Goal: Task Accomplishment & Management: Manage account settings

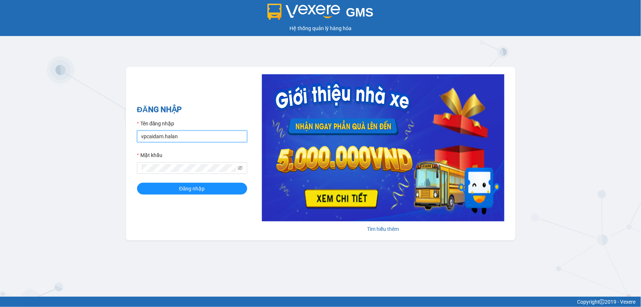
click at [184, 136] on input "vpcaidam.halan" at bounding box center [192, 136] width 110 height 12
type input "vphongha.halan"
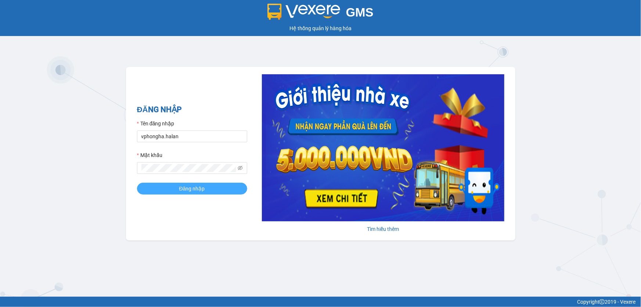
click at [161, 186] on button "Đăng nhập" at bounding box center [192, 189] width 110 height 12
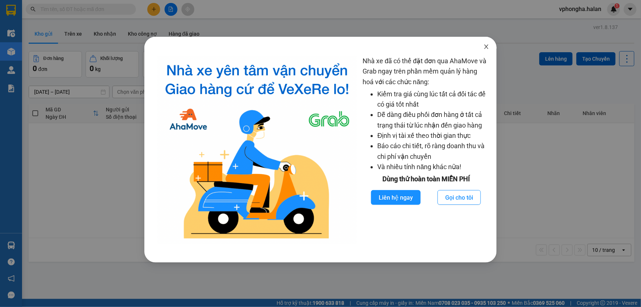
click at [485, 47] on icon "close" at bounding box center [487, 47] width 6 height 6
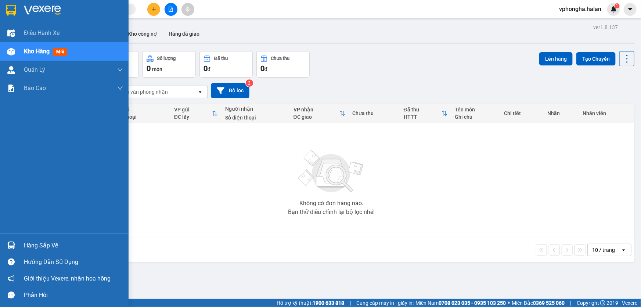
click at [19, 248] on div "Hàng sắp về" at bounding box center [64, 245] width 129 height 17
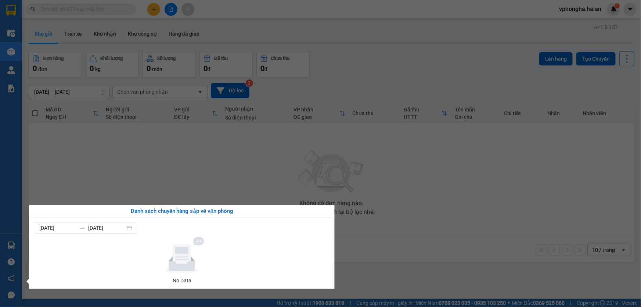
click at [12, 242] on div "Điều hành xe Kho hàng mới Quản [PERSON_NAME] lý chuyến Quản lý kiểm kho Báo cáo…" at bounding box center [11, 153] width 22 height 307
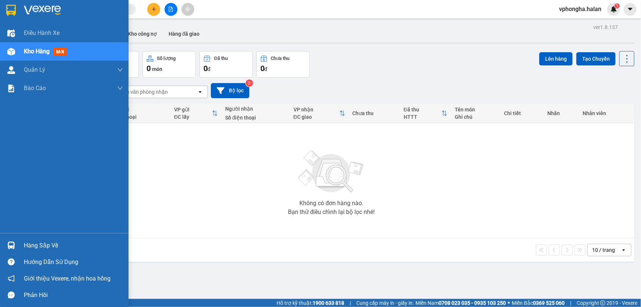
click at [10, 243] on img at bounding box center [11, 245] width 8 height 8
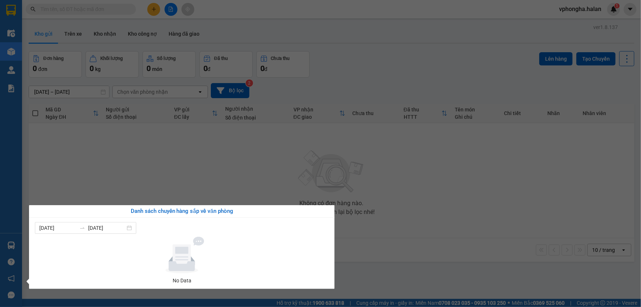
click at [610, 12] on section "Kết quả tìm kiếm ( 0 ) Bộ lọc No Data vphongha.halan 1 Điều hành xe Kho hàng mớ…" at bounding box center [320, 153] width 641 height 307
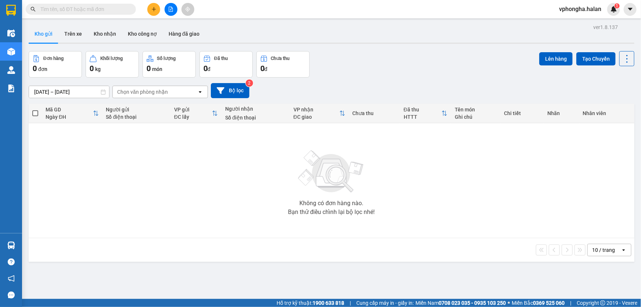
click at [585, 10] on span "vphongha.halan" at bounding box center [581, 8] width 54 height 9
click at [581, 21] on span "Đăng xuất" at bounding box center [584, 23] width 39 height 8
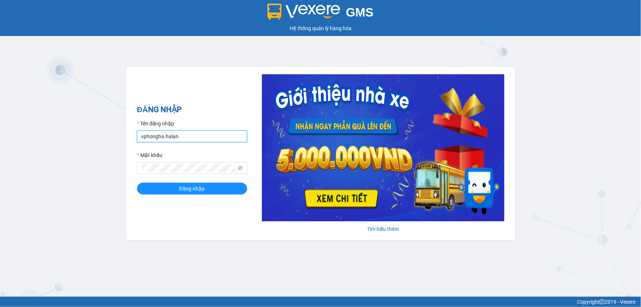
click at [203, 134] on input "vphongha.halan" at bounding box center [192, 136] width 110 height 12
click at [205, 135] on input "vphongha.halan" at bounding box center [192, 136] width 110 height 12
type input "vpcaidam.halan"
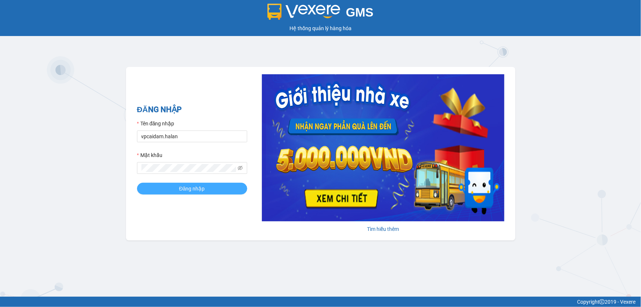
click at [201, 194] on button "Đăng nhập" at bounding box center [192, 189] width 110 height 12
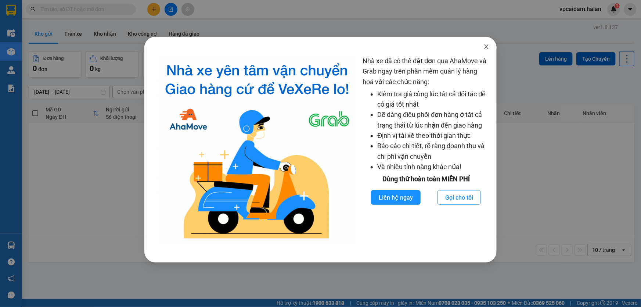
click at [486, 46] on icon "close" at bounding box center [487, 47] width 6 height 6
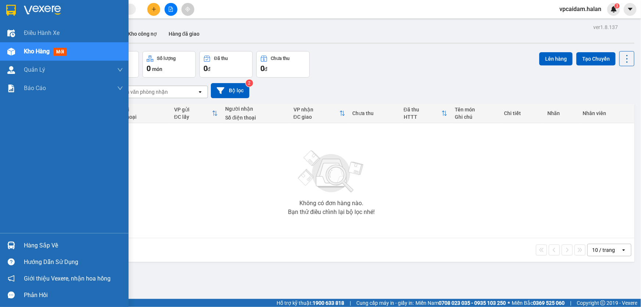
click at [14, 244] on img at bounding box center [11, 245] width 8 height 8
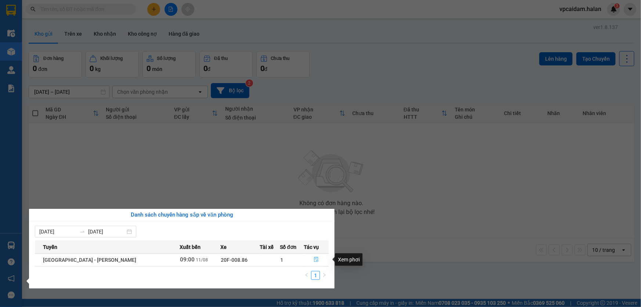
click at [314, 257] on icon "file-done" at bounding box center [316, 259] width 5 height 5
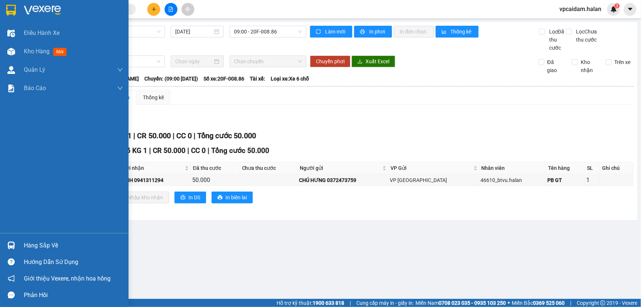
click at [35, 240] on div "Hàng sắp về" at bounding box center [73, 245] width 99 height 11
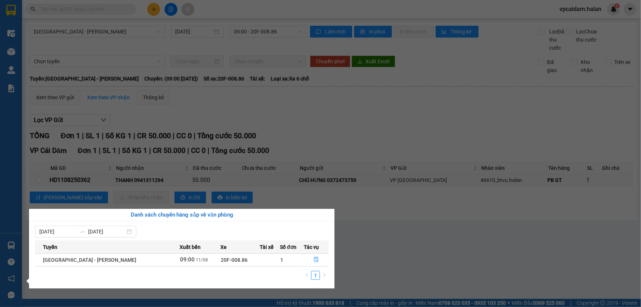
click at [592, 12] on section "Kết quả tìm kiếm ( 0 ) Bộ lọc No Data vpcaidam.halan 3 Điều hành xe Kho hàng mớ…" at bounding box center [320, 153] width 641 height 307
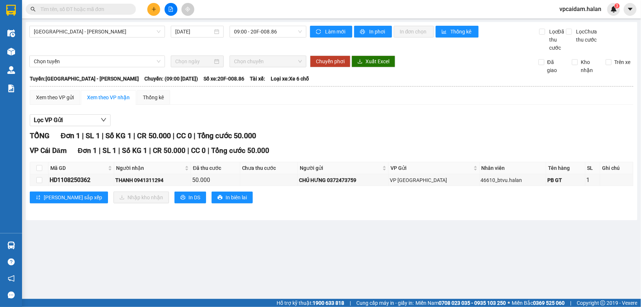
click at [594, 10] on span "vpcaidam.halan" at bounding box center [581, 8] width 54 height 9
click at [583, 24] on span "Đăng xuất" at bounding box center [584, 23] width 37 height 8
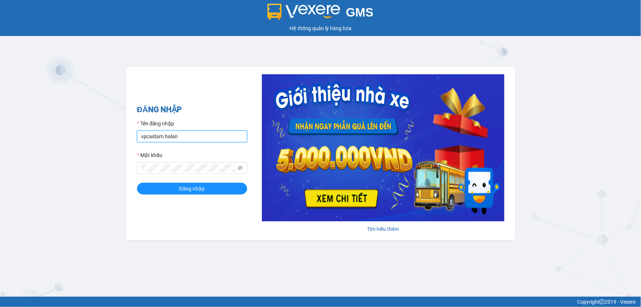
click at [186, 136] on input "vpcaidam.halan" at bounding box center [192, 136] width 110 height 12
type input "vphongha.halan"
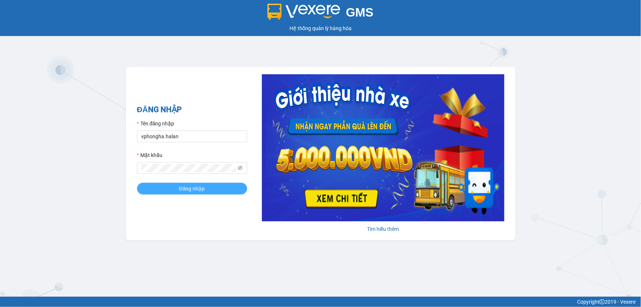
click at [176, 186] on button "Đăng nhập" at bounding box center [192, 189] width 110 height 12
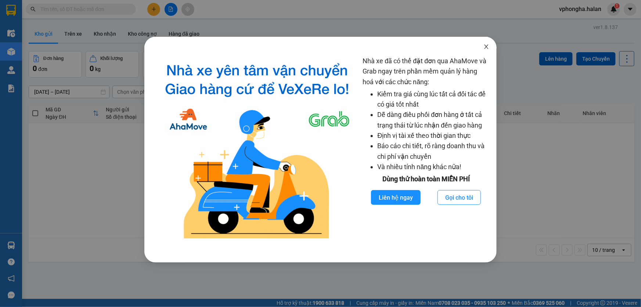
click at [487, 46] on icon "close" at bounding box center [487, 47] width 6 height 6
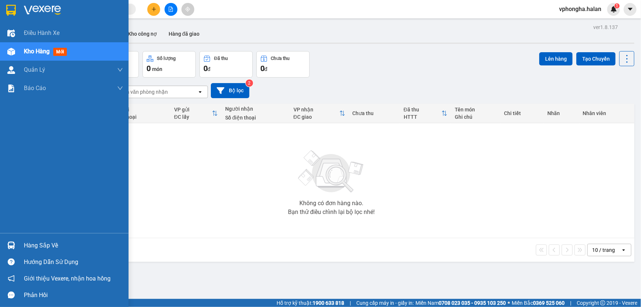
click at [32, 245] on div "Hàng sắp về" at bounding box center [73, 245] width 99 height 11
click at [12, 243] on div "Điều hành xe Kho hàng mới Quản [PERSON_NAME] lý chuyến Quản lý kiểm kho Báo cáo…" at bounding box center [64, 153] width 129 height 307
click at [19, 243] on div "Hàng sắp về" at bounding box center [64, 245] width 129 height 17
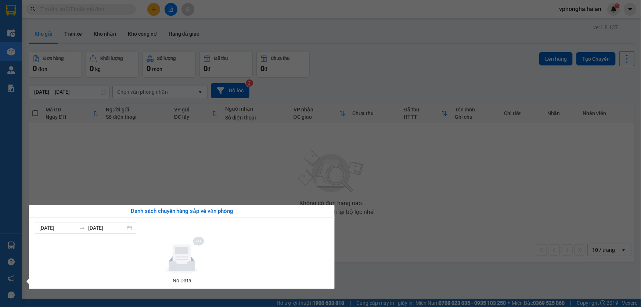
click at [9, 49] on div "Điều hành xe Kho hàng mới Quản [PERSON_NAME] lý chuyến Quản lý kiểm kho Báo cáo…" at bounding box center [11, 153] width 22 height 307
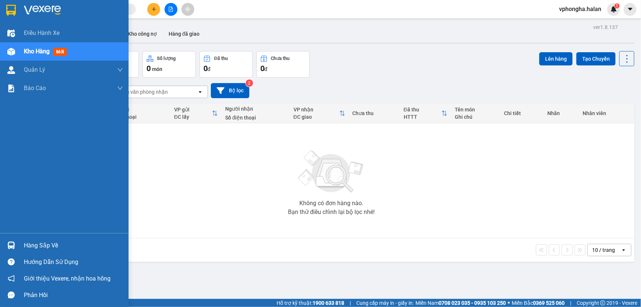
click at [9, 49] on img at bounding box center [11, 52] width 8 height 8
click at [15, 49] on div at bounding box center [11, 51] width 13 height 13
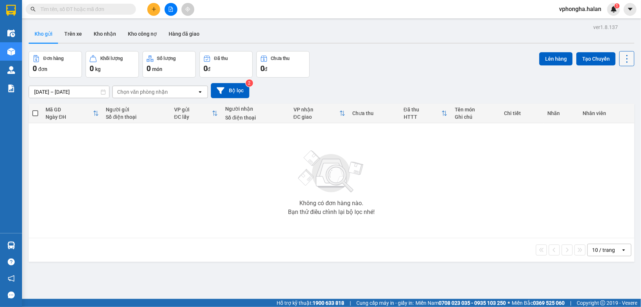
click at [626, 61] on icon at bounding box center [627, 59] width 10 height 10
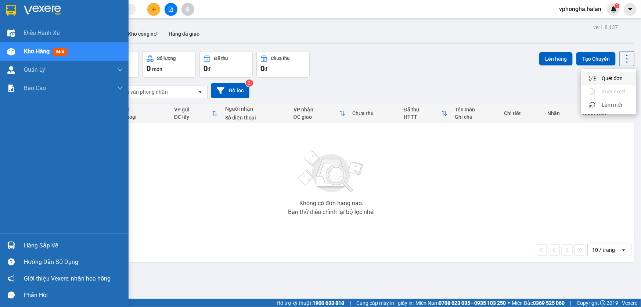
click at [21, 242] on div "Hàng sắp về" at bounding box center [64, 245] width 129 height 17
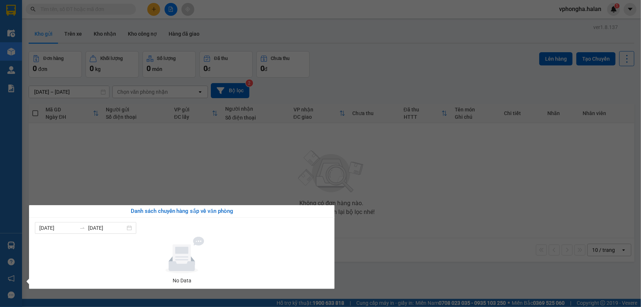
click at [83, 10] on section "Kết quả tìm kiếm ( 0 ) Bộ lọc No Data vphongha.halan 1 Điều hành xe Kho hàng mớ…" at bounding box center [320, 153] width 641 height 307
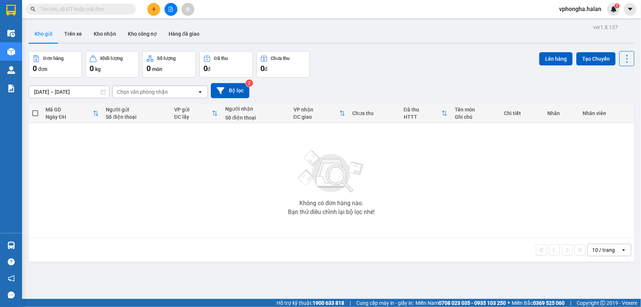
click at [83, 9] on input "text" at bounding box center [83, 9] width 87 height 8
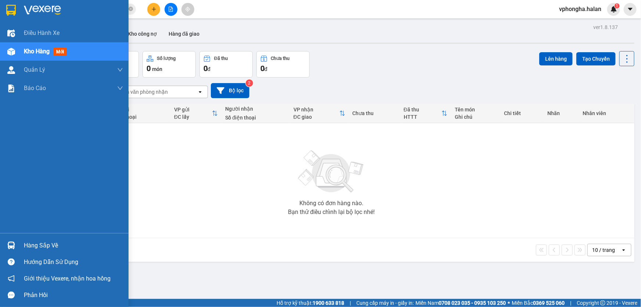
drag, startPoint x: 48, startPoint y: 244, endPoint x: 49, endPoint y: 239, distance: 5.6
click at [49, 244] on div "Hàng sắp về" at bounding box center [73, 245] width 99 height 11
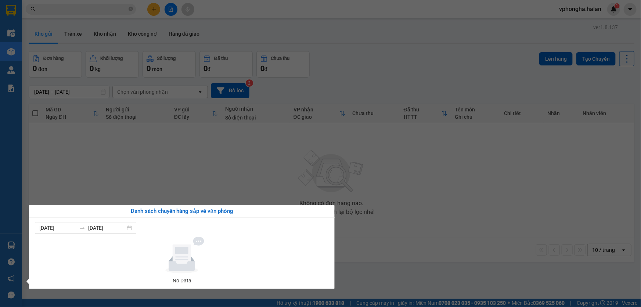
click at [131, 171] on section "Kết quả tìm kiếm ( 0 ) Bộ lọc No Data vphongha.halan 1 Điều hành xe Kho hàng mớ…" at bounding box center [320, 153] width 641 height 307
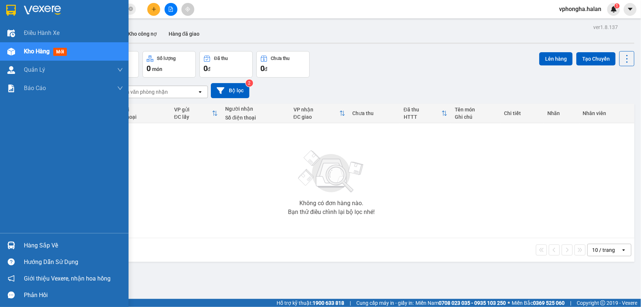
drag, startPoint x: 33, startPoint y: 242, endPoint x: 83, endPoint y: 242, distance: 50.4
click at [36, 242] on div "Hàng sắp về" at bounding box center [73, 245] width 99 height 11
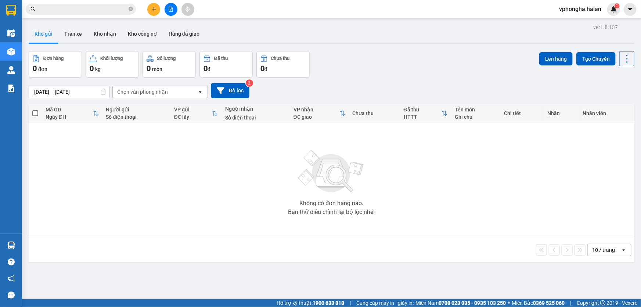
click at [206, 154] on section "Kết quả tìm kiếm ( 0 ) Bộ lọc No Data vphongha.halan 1 Điều hành xe Kho hàng mớ…" at bounding box center [320, 153] width 641 height 307
drag, startPoint x: 61, startPoint y: 170, endPoint x: 31, endPoint y: 246, distance: 81.8
click at [61, 170] on div "Không có đơn hàng nào. Bạn thử điều chỉnh lại bộ lọc nhé!" at bounding box center [331, 180] width 599 height 110
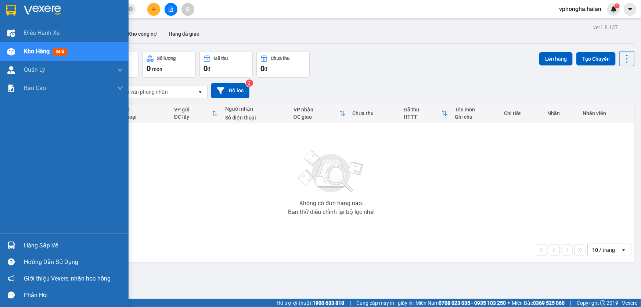
click at [56, 239] on div "Hàng sắp về" at bounding box center [64, 245] width 129 height 17
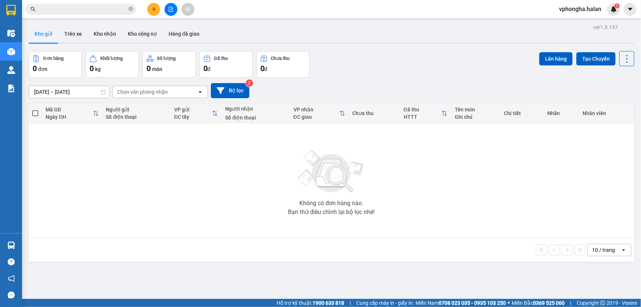
click at [448, 188] on section "Kết quả tìm kiếm ( 0 ) Bộ lọc No Data vphongha.halan 1 Điều hành xe Kho hàng mớ…" at bounding box center [320, 153] width 641 height 307
drag, startPoint x: 559, startPoint y: 180, endPoint x: 546, endPoint y: 183, distance: 13.6
click at [559, 180] on div "Không có đơn hàng nào. Bạn thử điều chỉnh lại bộ lọc nhé!" at bounding box center [331, 180] width 599 height 110
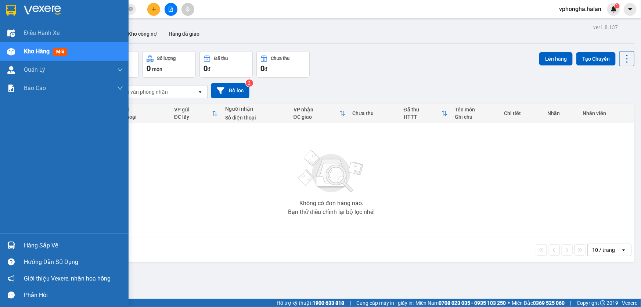
click at [19, 243] on div "Hàng sắp về" at bounding box center [64, 245] width 129 height 17
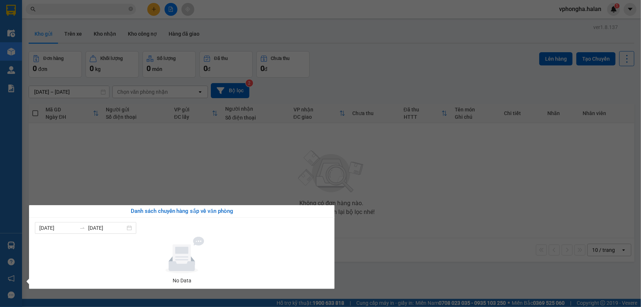
click at [96, 35] on section "Kết quả tìm kiếm ( 0 ) Bộ lọc No Data vphongha.halan 1 Điều hành xe Kho hàng mớ…" at bounding box center [320, 153] width 641 height 307
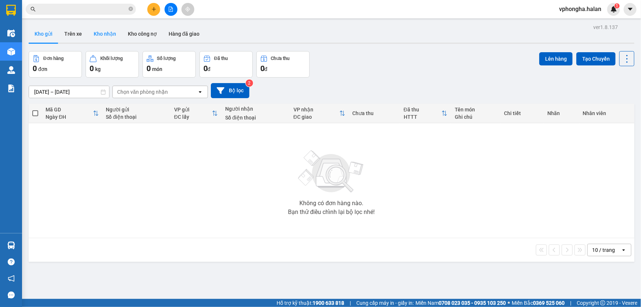
click at [96, 35] on button "Kho nhận" at bounding box center [105, 34] width 34 height 18
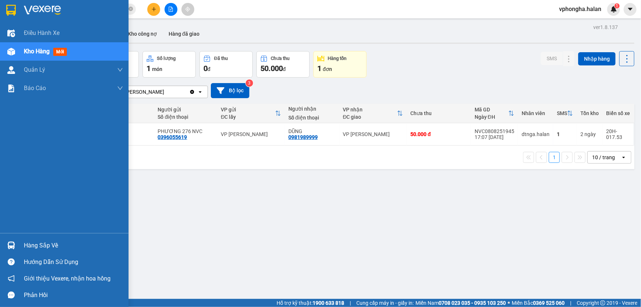
click at [22, 240] on div "Hàng sắp về" at bounding box center [64, 245] width 129 height 17
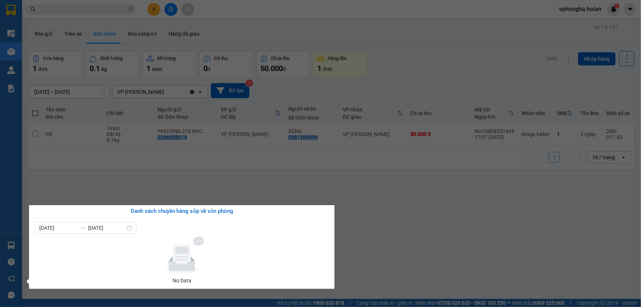
click at [93, 15] on section "Kết quả tìm kiếm ( 0 ) Bộ lọc No Data vphongha.halan 1 Điều hành xe Kho hàng mớ…" at bounding box center [320, 153] width 641 height 307
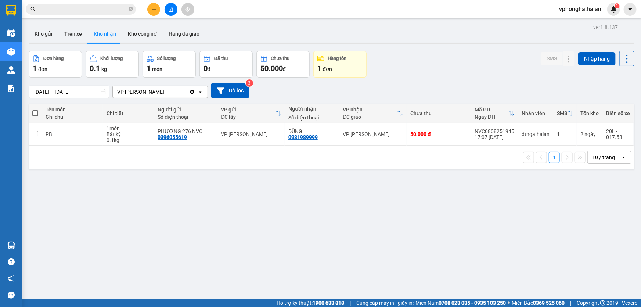
click at [99, 5] on input "text" at bounding box center [83, 9] width 87 height 8
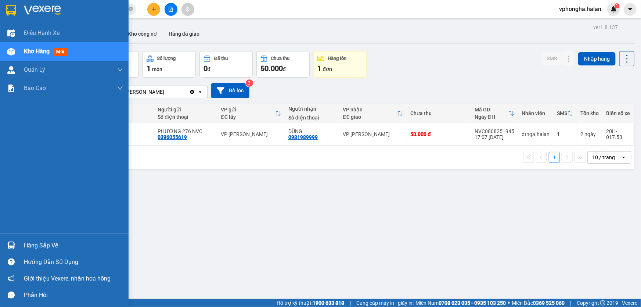
click at [23, 51] on div "Kho hàng mới" at bounding box center [64, 51] width 129 height 18
click at [29, 243] on div "Hàng sắp về" at bounding box center [73, 245] width 99 height 11
